Goal: Transaction & Acquisition: Subscribe to service/newsletter

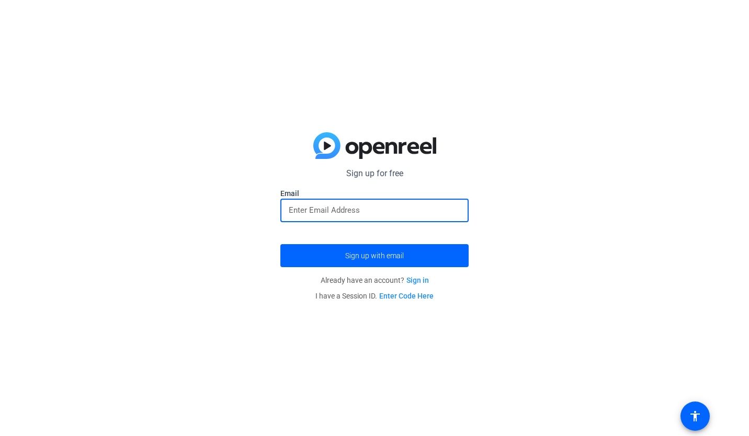
click at [307, 212] on input "email" at bounding box center [374, 210] width 171 height 13
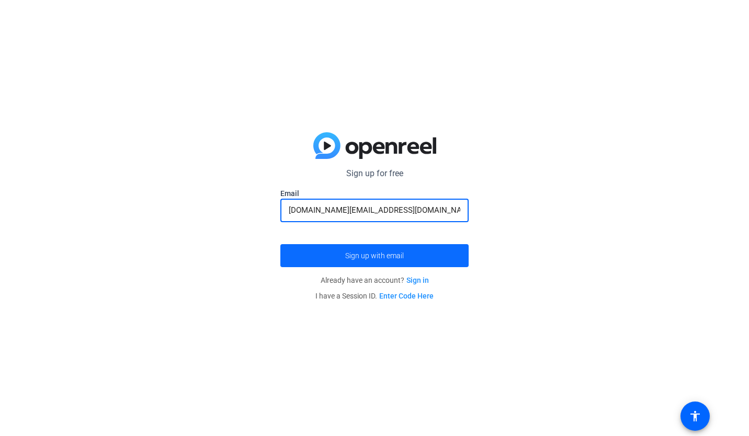
type input "wangdev.cd@google.com"
click at [397, 256] on span "Sign up with email" at bounding box center [374, 256] width 59 height 0
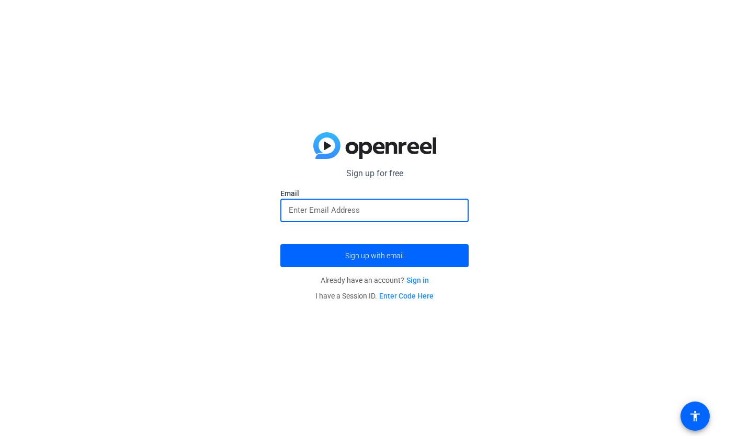
click at [324, 204] on input "email" at bounding box center [374, 210] width 171 height 13
click at [354, 210] on input "wangdev.cd@google.com" at bounding box center [374, 210] width 171 height 13
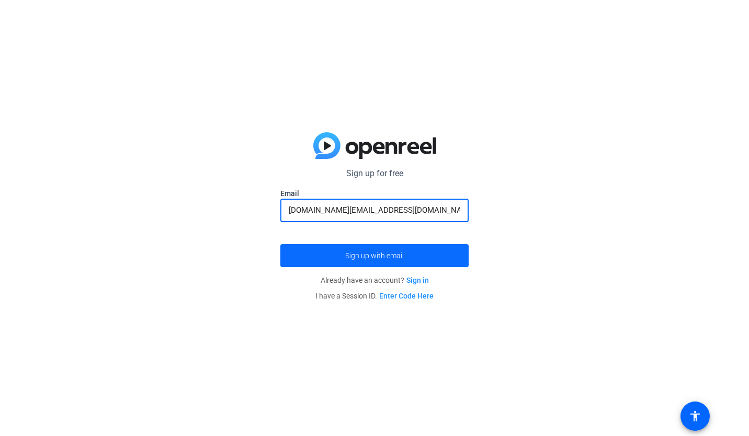
type input "[DOMAIN_NAME][EMAIL_ADDRESS][DOMAIN_NAME]"
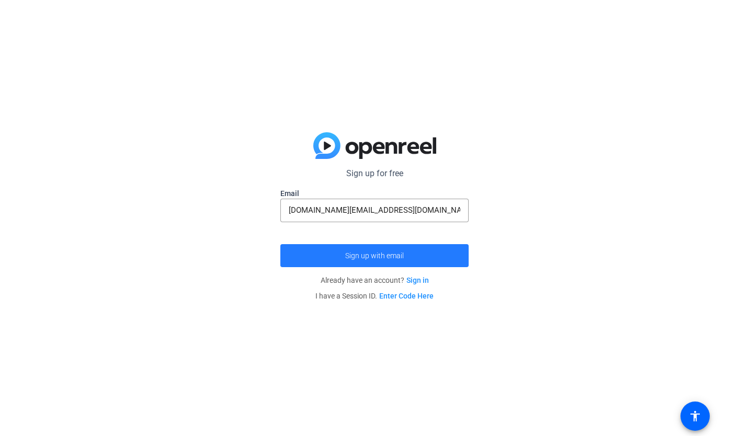
click at [398, 256] on span "Sign up with email" at bounding box center [374, 256] width 59 height 0
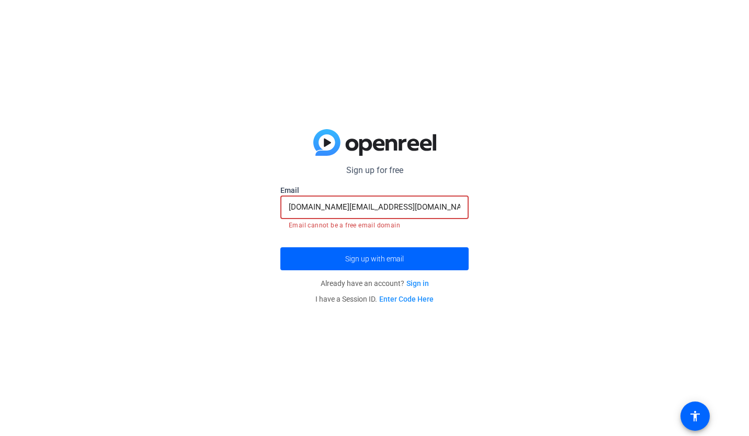
drag, startPoint x: 394, startPoint y: 208, endPoint x: 251, endPoint y: 211, distance: 143.3
click at [252, 211] on div "Sign up for free wangdev.cd@google.com Email wangdev.cd@gmail.com Email cannot …" at bounding box center [374, 218] width 749 height 436
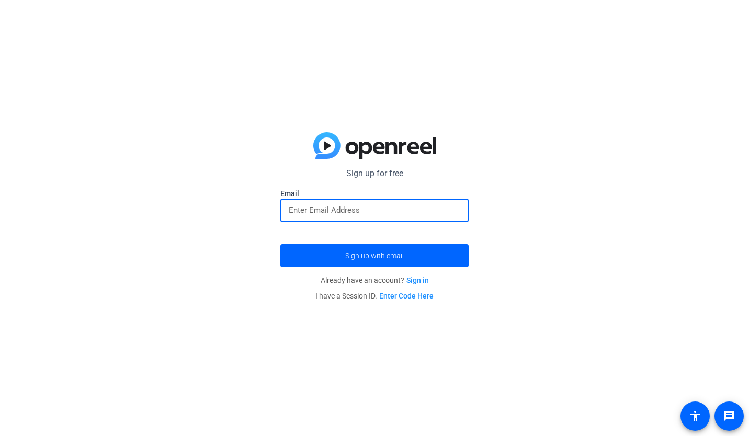
click at [346, 212] on input "email" at bounding box center [374, 210] width 171 height 13
paste input "[DOMAIN_NAME][EMAIL_ADDRESS][DOMAIN_NAME]"
type input "[DOMAIN_NAME][EMAIL_ADDRESS][DOMAIN_NAME]"
click at [236, 225] on div "Sign up for free Email [DOMAIN_NAME][EMAIL_ADDRESS][DOMAIN_NAME] Sign up with e…" at bounding box center [374, 218] width 749 height 436
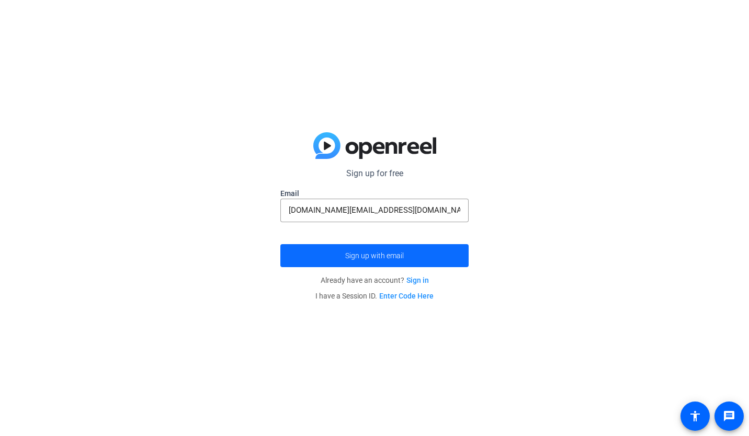
click at [323, 255] on span "submit" at bounding box center [374, 255] width 188 height 25
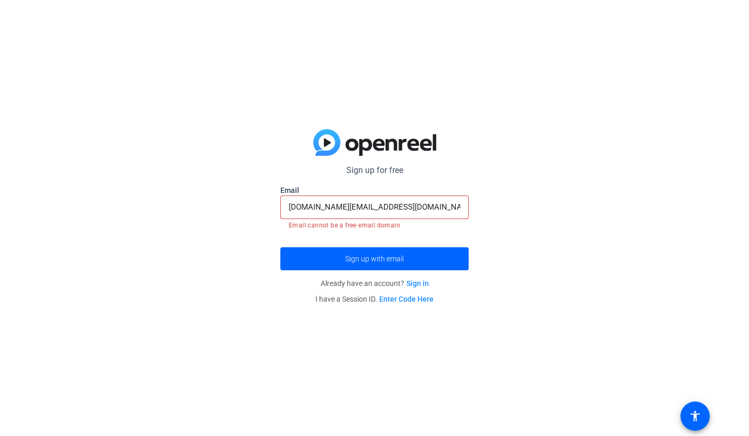
click at [421, 284] on link "Sign in" at bounding box center [417, 283] width 22 height 8
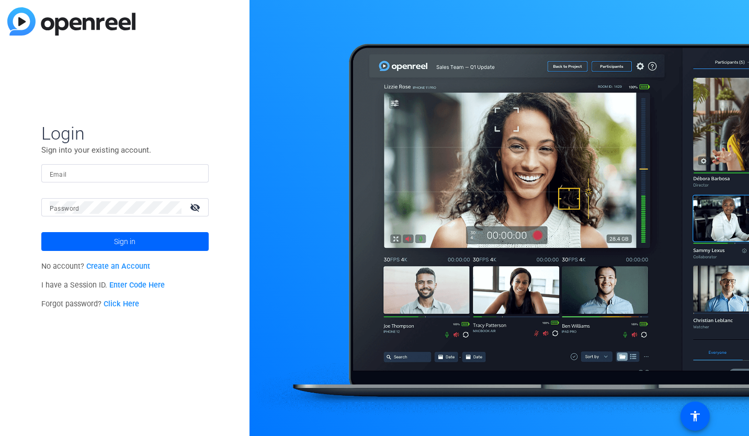
click at [122, 269] on link "Create an Account" at bounding box center [118, 266] width 64 height 9
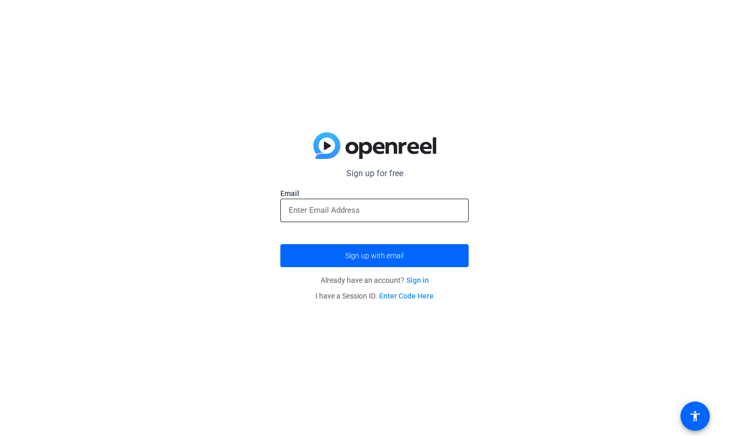
click at [358, 210] on input "email" at bounding box center [374, 210] width 171 height 13
type input "[DOMAIN_NAME][EMAIL_ADDRESS][DOMAIN_NAME]"
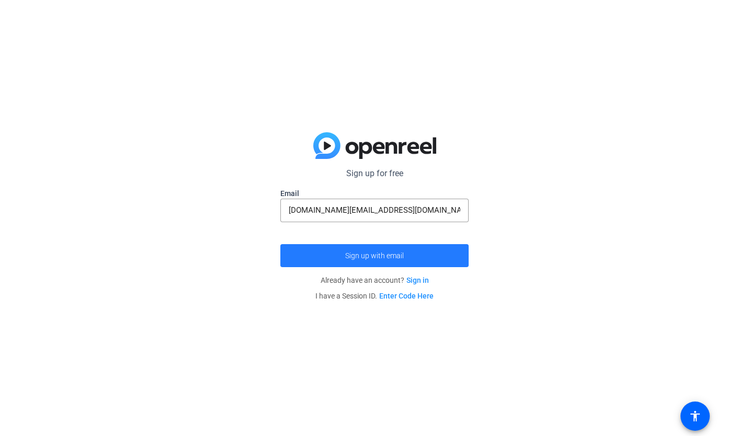
click at [393, 256] on span "Sign up with email" at bounding box center [374, 256] width 59 height 0
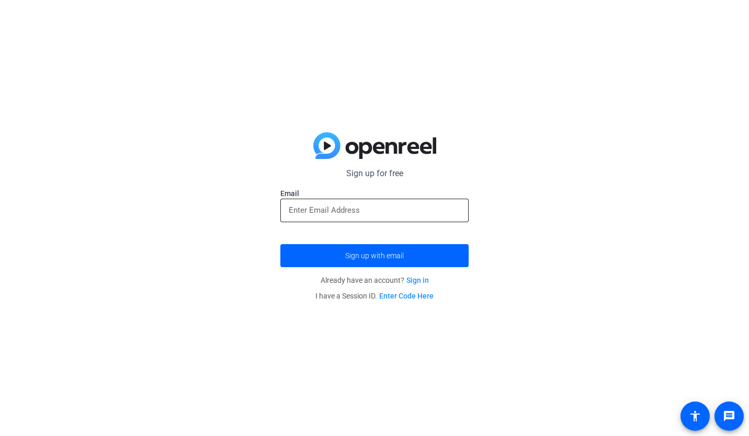
click at [374, 212] on input "email" at bounding box center [374, 210] width 171 height 13
paste input "[DOMAIN_NAME][EMAIL_ADDRESS][DOMAIN_NAME]"
click at [264, 238] on div "Sign up for free Email [DOMAIN_NAME][EMAIL_ADDRESS][DOMAIN_NAME] Sign up with e…" at bounding box center [374, 218] width 749 height 436
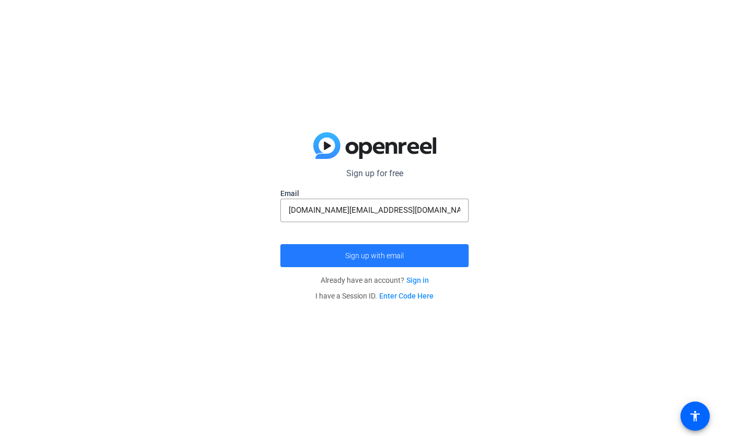
click at [352, 256] on span "Sign up with email" at bounding box center [374, 256] width 59 height 0
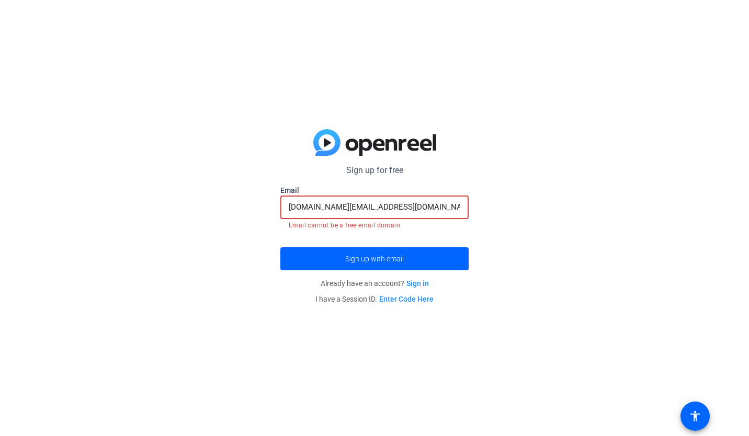
drag, startPoint x: 392, startPoint y: 206, endPoint x: 257, endPoint y: 204, distance: 135.4
click at [257, 204] on div "Sign up for free Email [DOMAIN_NAME][EMAIL_ADDRESS][DOMAIN_NAME] Email cannot b…" at bounding box center [374, 218] width 749 height 436
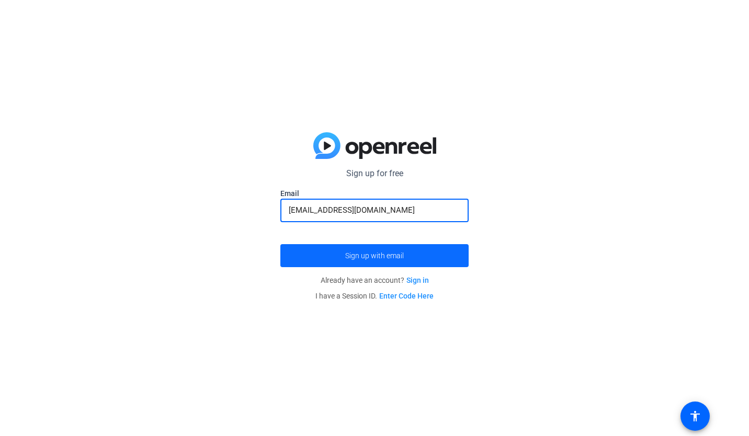
type input "[EMAIL_ADDRESS][DOMAIN_NAME]"
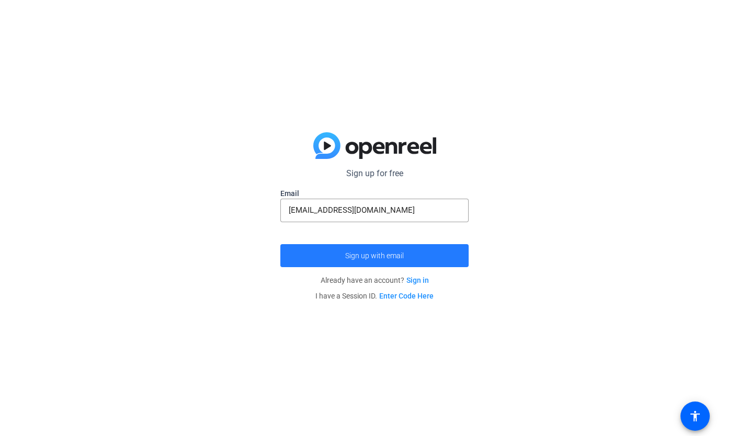
click at [327, 256] on span "submit" at bounding box center [374, 255] width 188 height 25
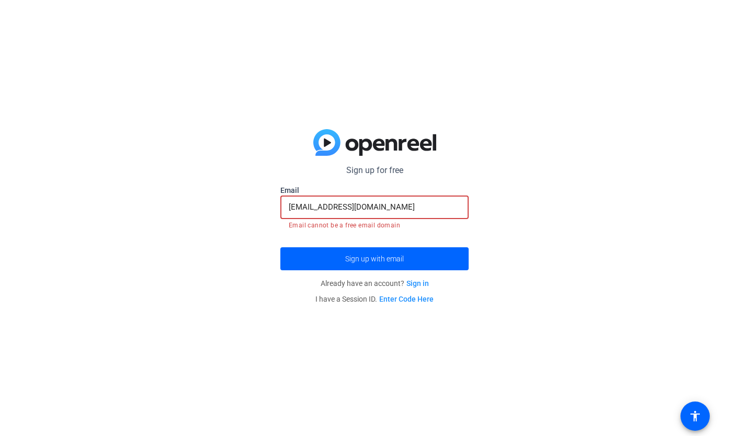
click at [385, 206] on input "[EMAIL_ADDRESS][DOMAIN_NAME]" at bounding box center [374, 207] width 171 height 13
click at [309, 93] on div "Sign up for free Email [EMAIL_ADDRESS][DOMAIN_NAME] Email cannot be a free emai…" at bounding box center [374, 218] width 749 height 436
